Goal: Information Seeking & Learning: Learn about a topic

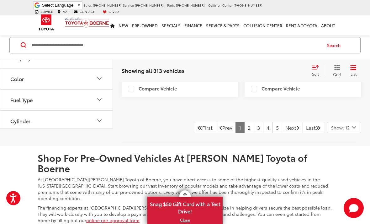
scroll to position [2113, 0]
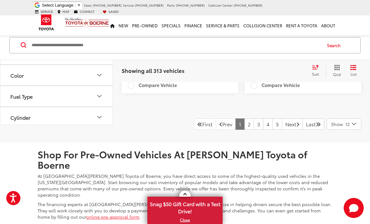
click at [244, 118] on link "2" at bounding box center [249, 123] width 10 height 11
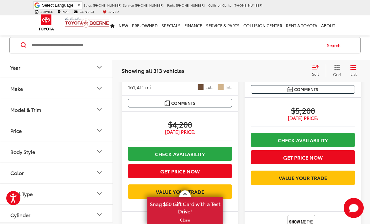
scroll to position [47, 0]
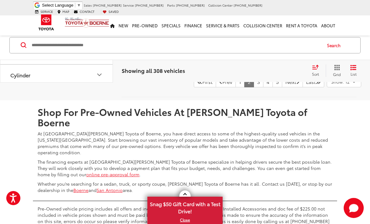
click at [254, 87] on link "3" at bounding box center [259, 81] width 10 height 11
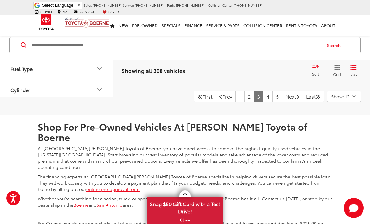
scroll to position [2177, 0]
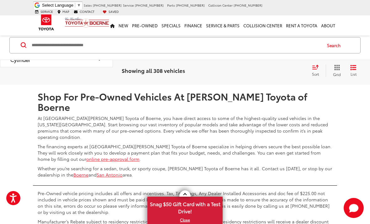
click at [263, 72] on link "4" at bounding box center [268, 66] width 10 height 11
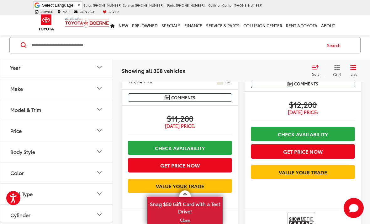
scroll to position [1617, 0]
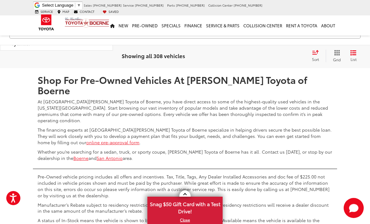
click at [263, 55] on link "5" at bounding box center [268, 49] width 10 height 11
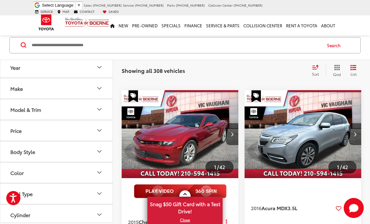
scroll to position [392, 0]
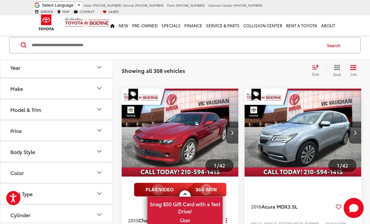
click at [79, 43] on input "Search by Make, Model, or Keyword" at bounding box center [176, 45] width 290 height 15
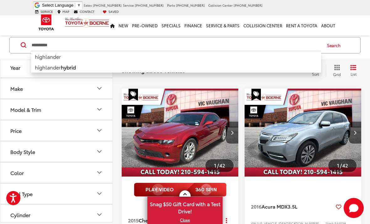
type input "**********"
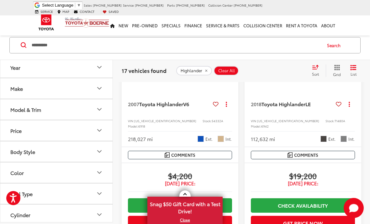
scroll to position [156, 0]
